Goal: Task Accomplishment & Management: Complete application form

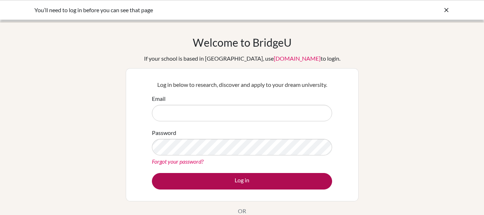
type input "[EMAIL_ADDRESS][DOMAIN_NAME]"
click at [221, 179] on button "Log in" at bounding box center [242, 181] width 180 height 16
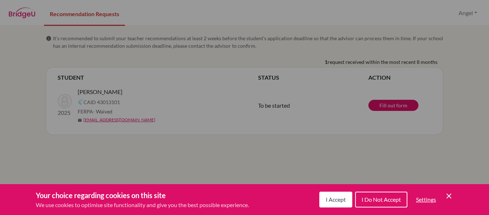
click at [420, 69] on div "Cookie Preferences" at bounding box center [244, 107] width 489 height 215
click at [464, 96] on div "Cookie Preferences" at bounding box center [244, 107] width 489 height 215
click at [387, 106] on div "Cookie Preferences" at bounding box center [244, 107] width 489 height 215
click at [408, 101] on div "Cookie Preferences" at bounding box center [244, 107] width 489 height 215
click at [336, 201] on span "I Accept" at bounding box center [336, 199] width 20 height 7
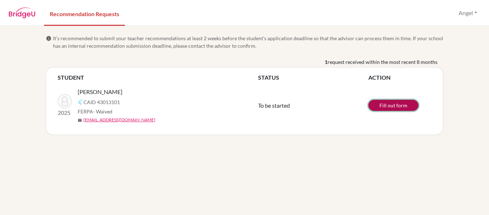
click at [380, 107] on link "Fill out form" at bounding box center [394, 105] width 50 height 11
